Goal: Information Seeking & Learning: Compare options

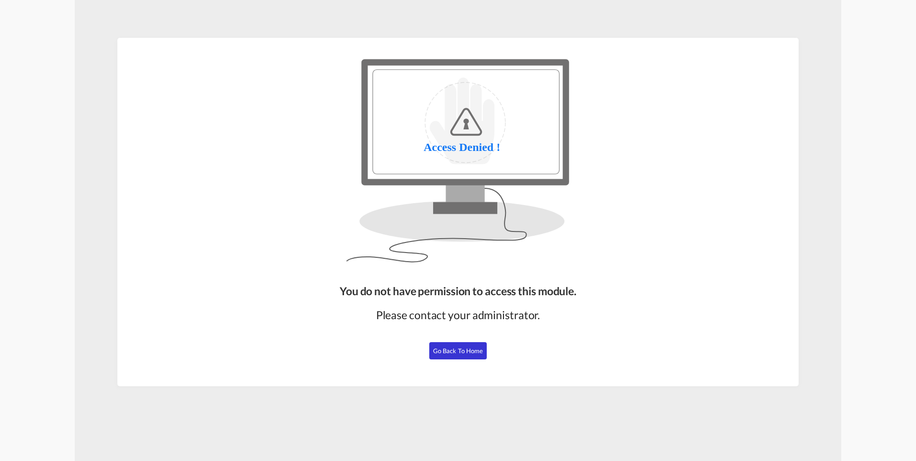
click at [470, 352] on span "Go Back to Home" at bounding box center [458, 351] width 50 height 8
